Goal: Information Seeking & Learning: Learn about a topic

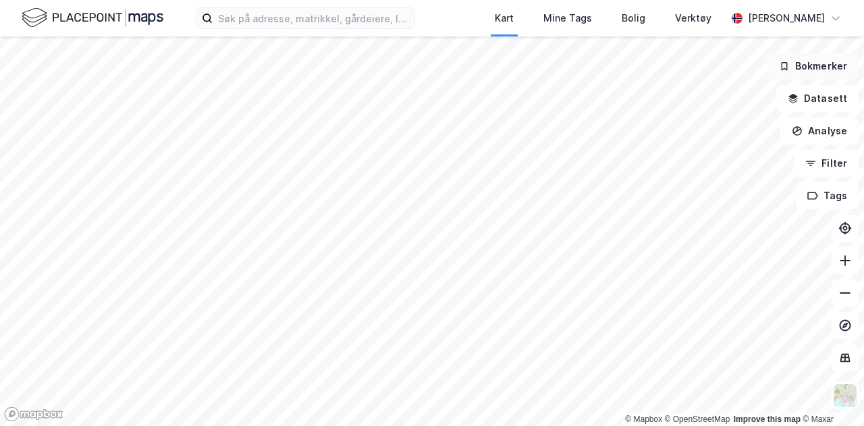
click at [823, 59] on button "Bokmerker" at bounding box center [812, 66] width 91 height 27
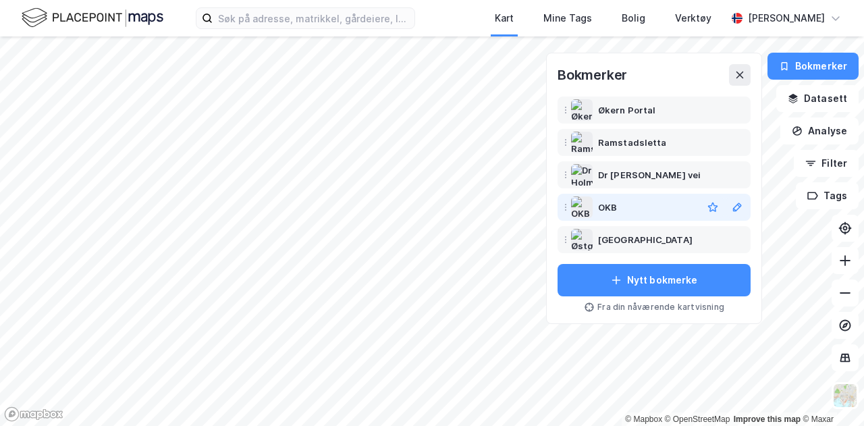
click at [663, 209] on div "OKB" at bounding box center [647, 207] width 99 height 16
